Goal: Task Accomplishment & Management: Complete application form

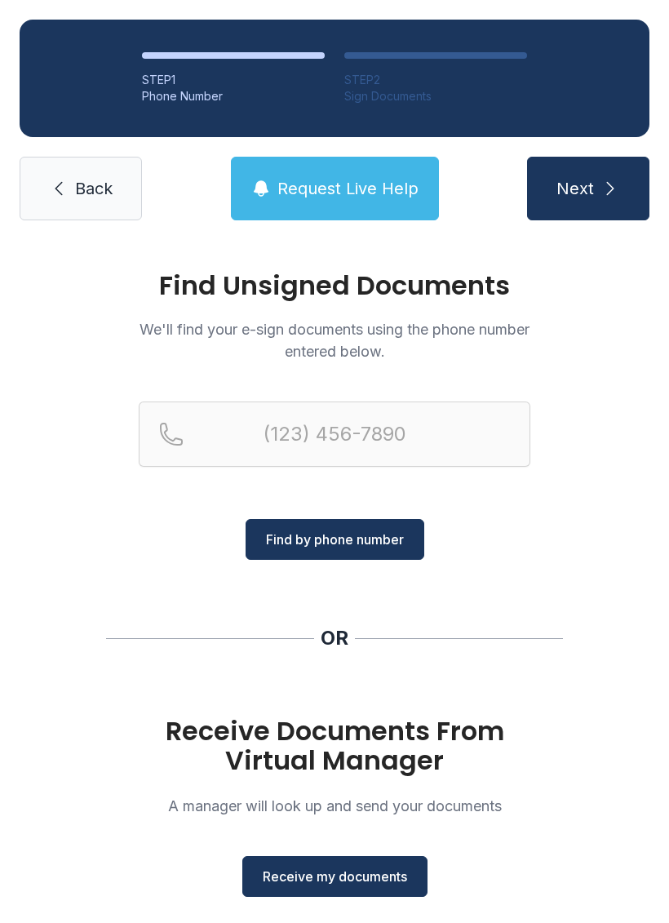
click at [345, 873] on span "Receive my documents" at bounding box center [335, 877] width 145 height 20
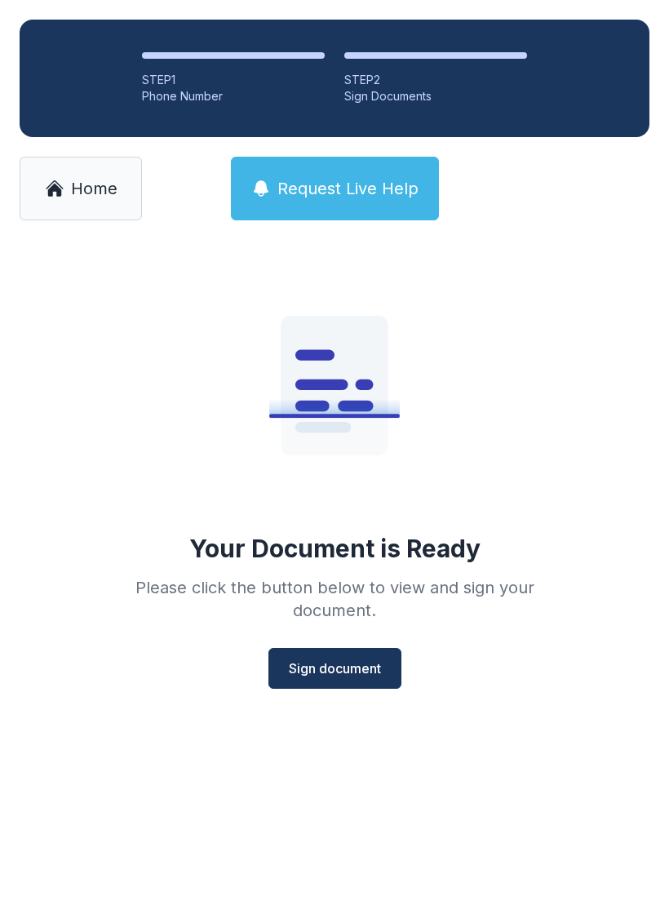
click at [355, 665] on span "Sign document" at bounding box center [335, 669] width 92 height 20
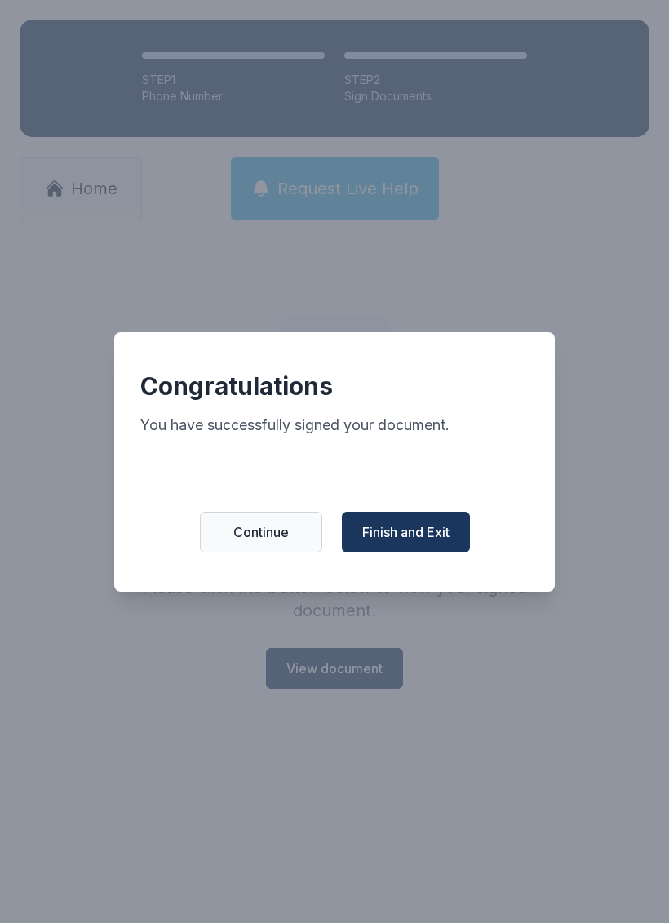
click at [420, 542] on span "Finish and Exit" at bounding box center [405, 532] width 87 height 20
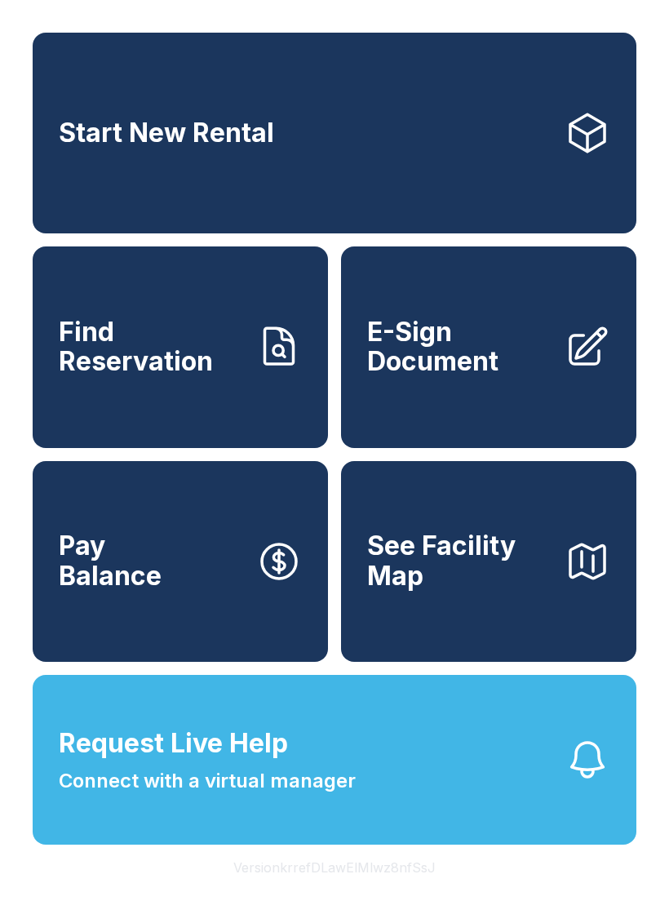
click at [504, 349] on span "E-Sign Document" at bounding box center [459, 348] width 185 height 60
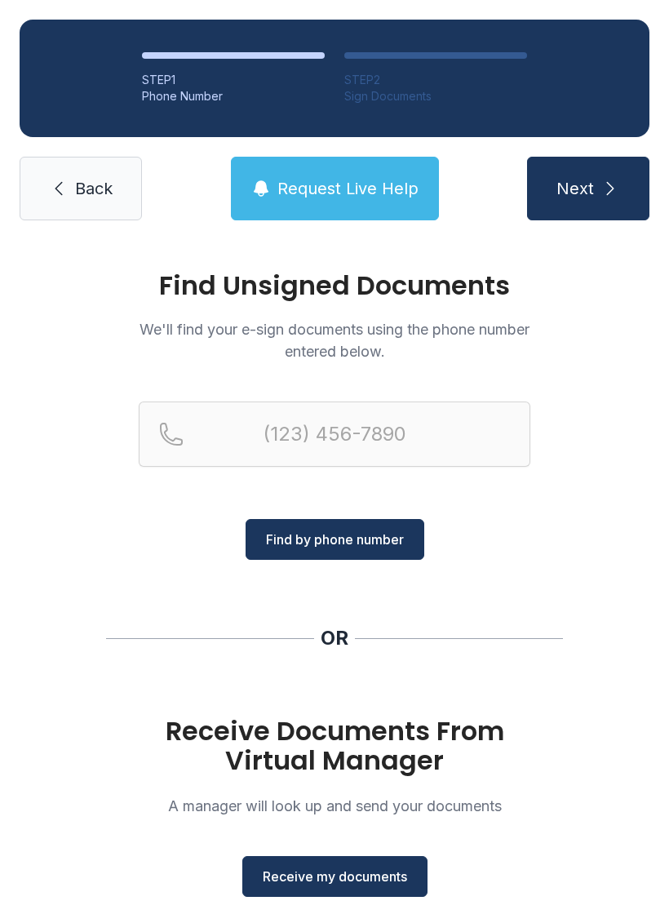
click at [361, 877] on span "Receive my documents" at bounding box center [335, 877] width 145 height 20
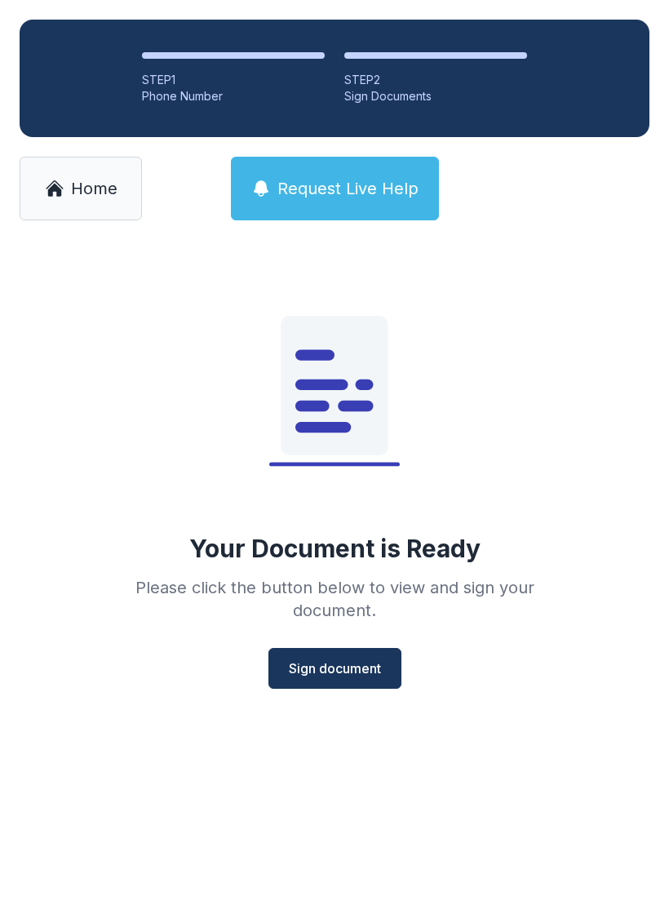
click at [349, 674] on span "Sign document" at bounding box center [335, 669] width 92 height 20
click at [92, 185] on span "Home" at bounding box center [94, 188] width 47 height 23
